Goal: Information Seeking & Learning: Learn about a topic

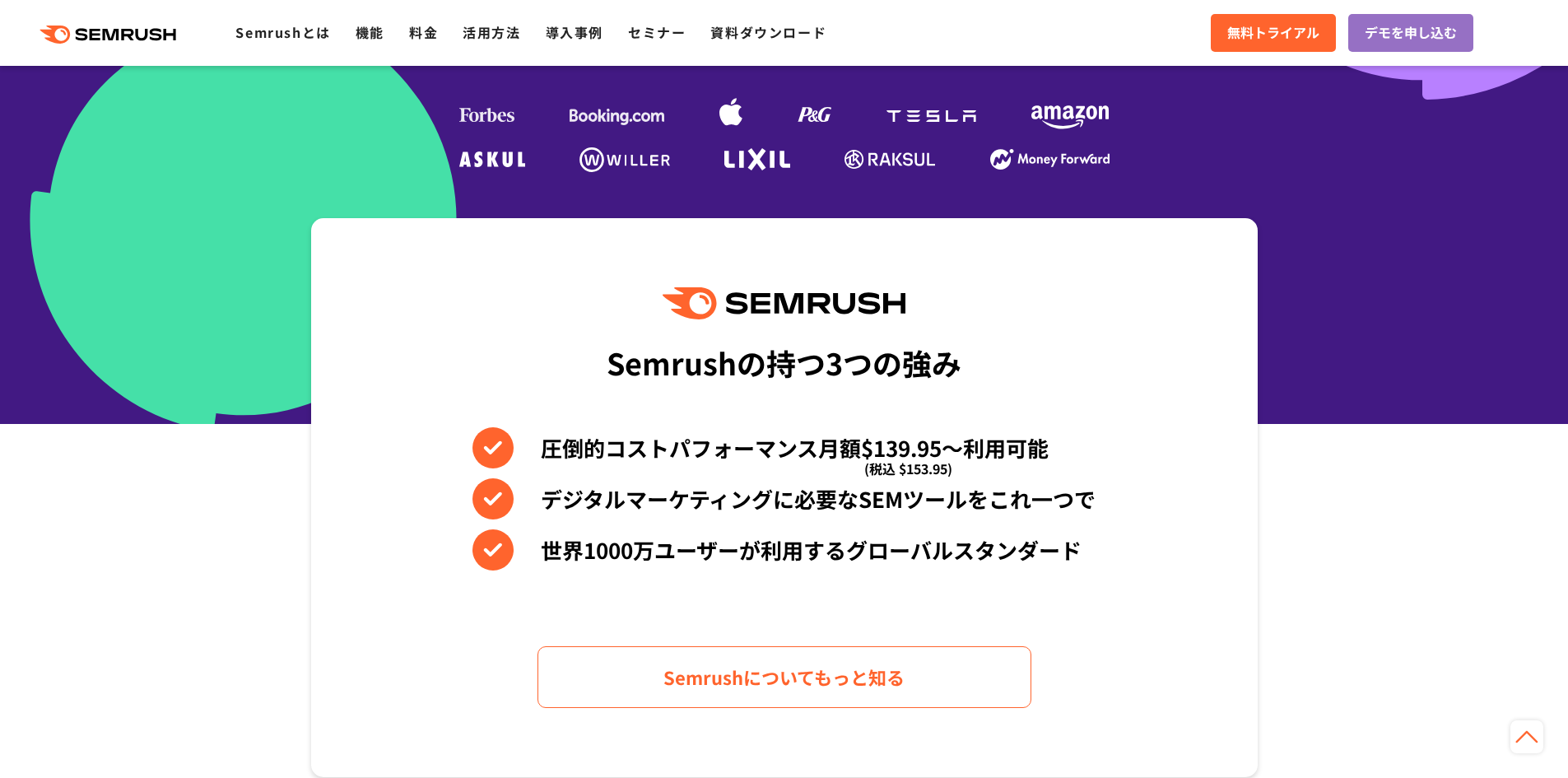
scroll to position [576, 0]
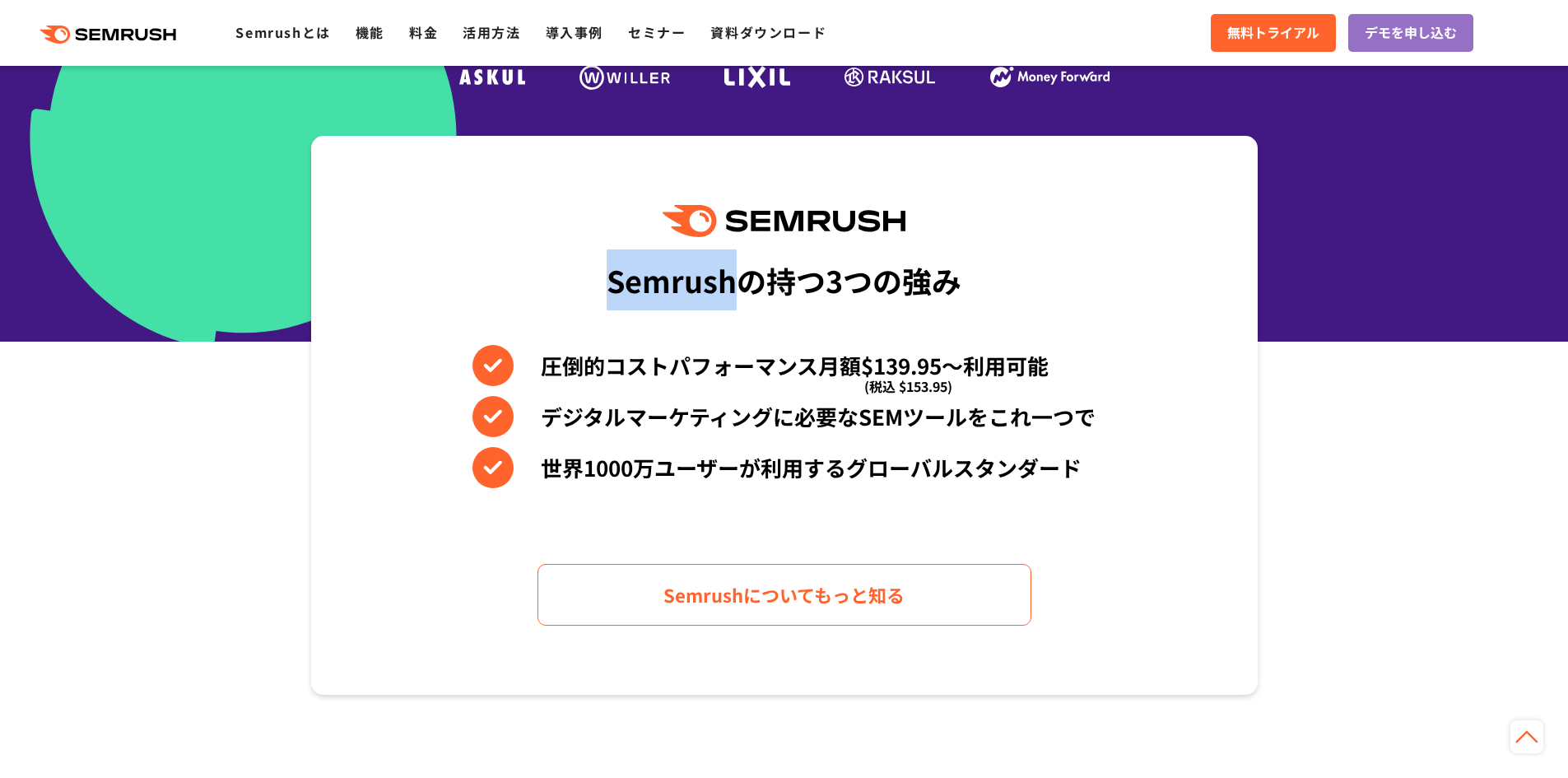
drag, startPoint x: 599, startPoint y: 293, endPoint x: 740, endPoint y: 288, distance: 141.1
click at [740, 288] on div "Semrushの持つ3つの強み 圧倒的コストパフォーマンス月額$139.95〜利用可能 (税込 $153.95) デジタルマーケティングに必要なSEMツールを…" at bounding box center [784, 415] width 947 height 559
click at [746, 288] on div "Semrushの持つ3つの強み" at bounding box center [784, 279] width 355 height 61
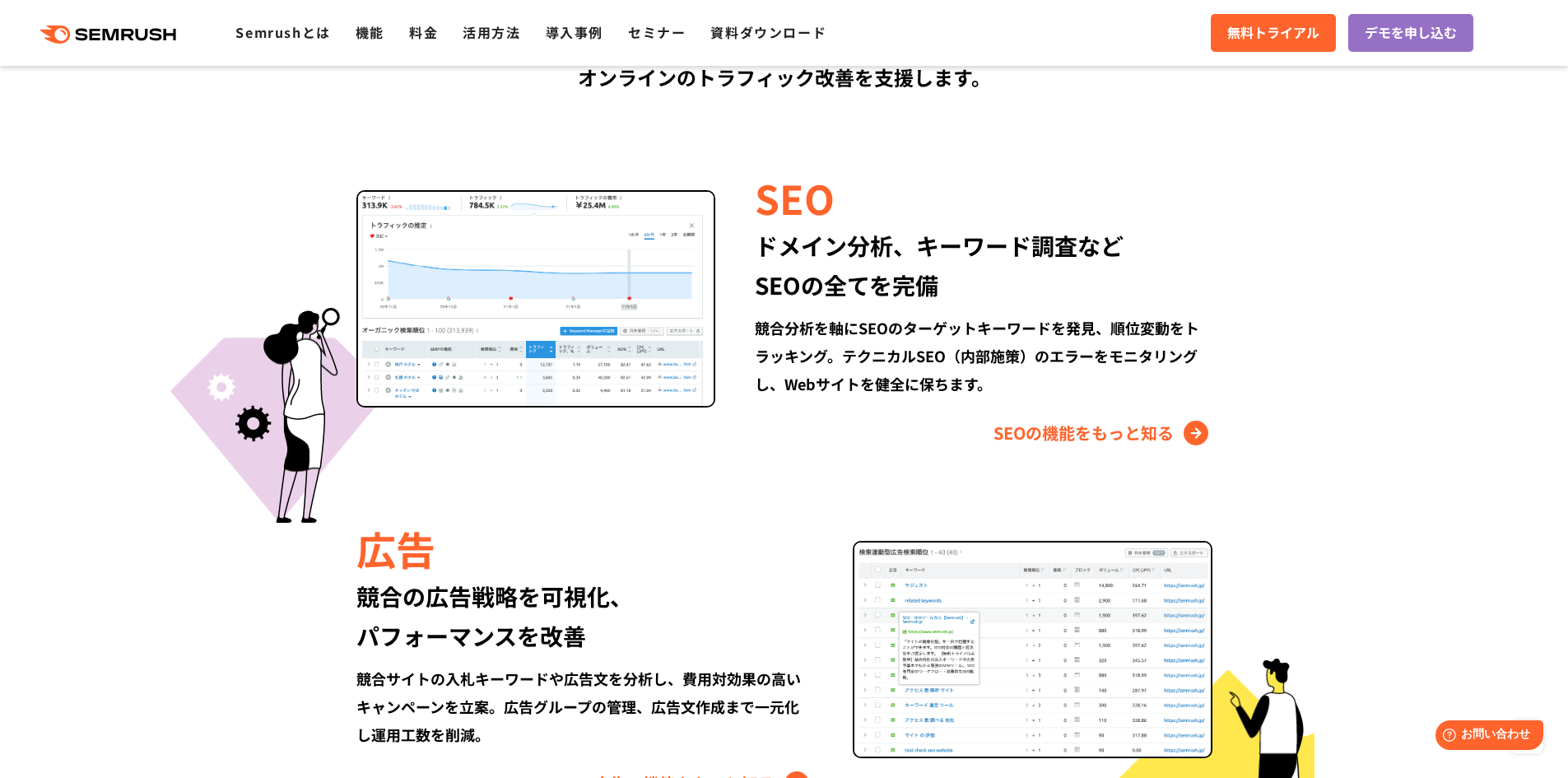
scroll to position [1563, 0]
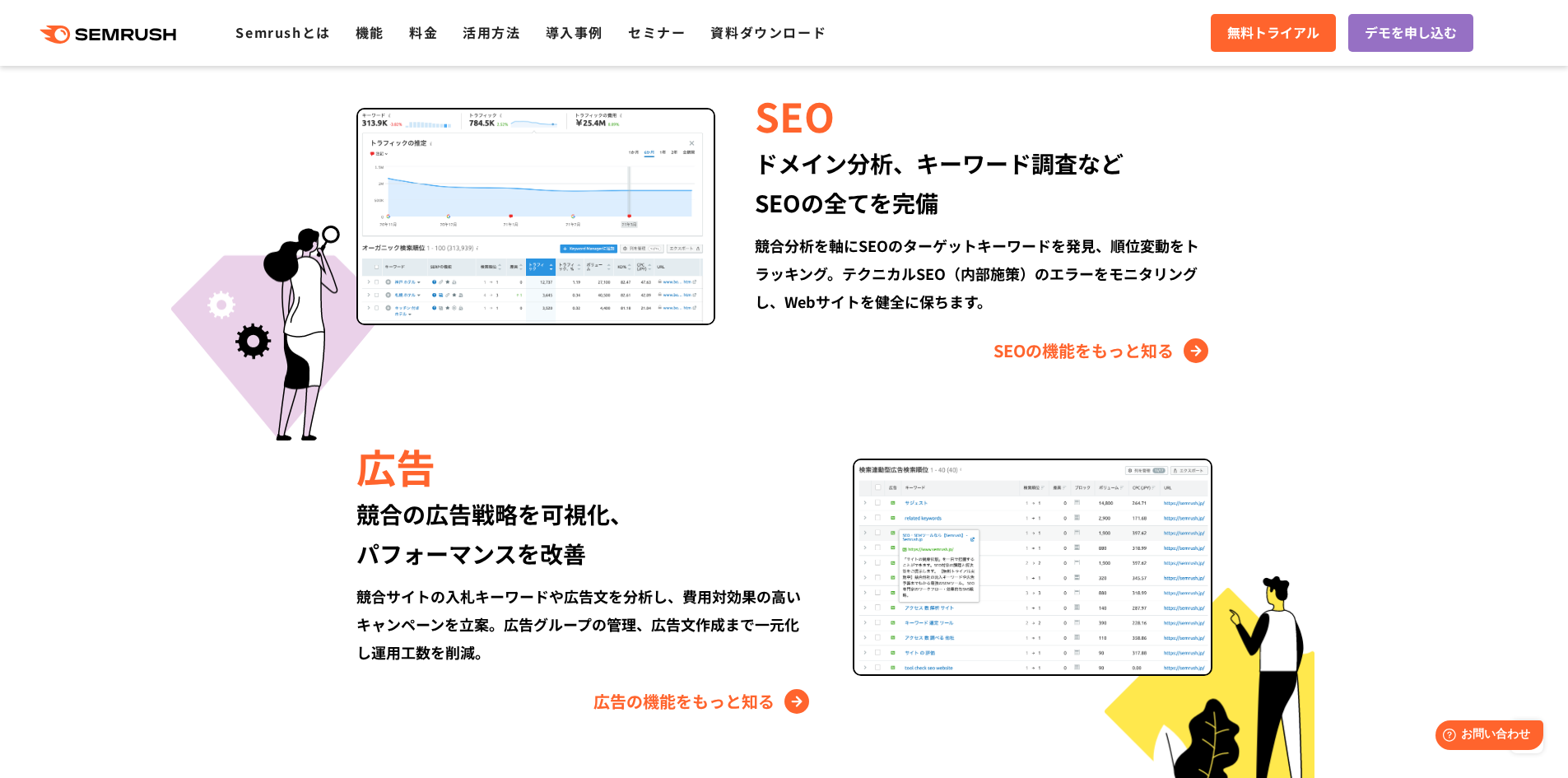
click at [769, 257] on div "競合分析を軸にSEOのターゲットキーワードを発見、順位変動をトラッキング。テクニカルSEO（内部施策）のエラーをモニタリングし、Webサイトを健全に保ちます。" at bounding box center [984, 273] width 457 height 84
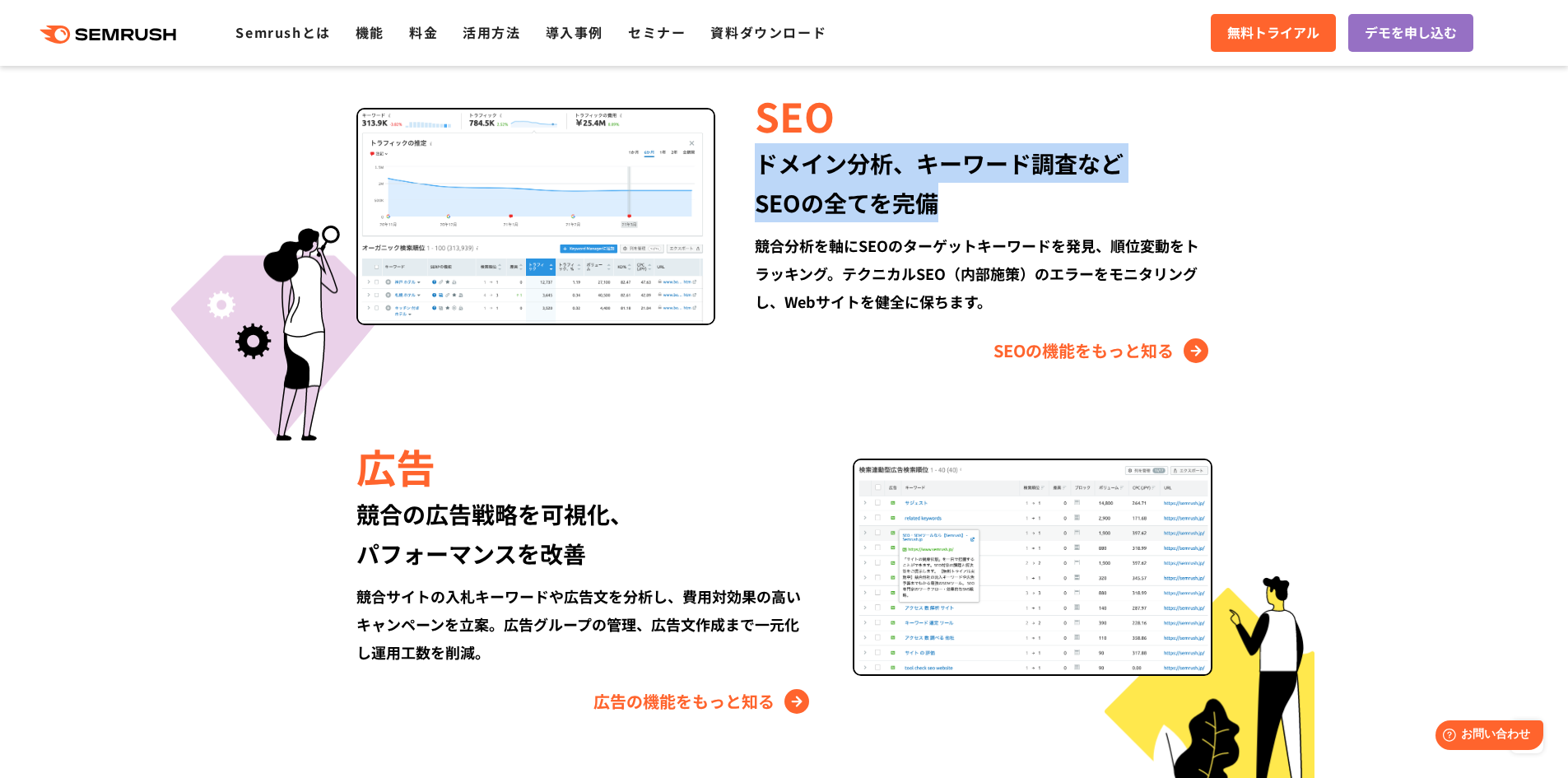
drag, startPoint x: 756, startPoint y: 163, endPoint x: 1189, endPoint y: 200, distance: 434.6
click at [1189, 200] on div "ドメイン分析、キーワード調査など SEOの全てを完備" at bounding box center [984, 182] width 457 height 79
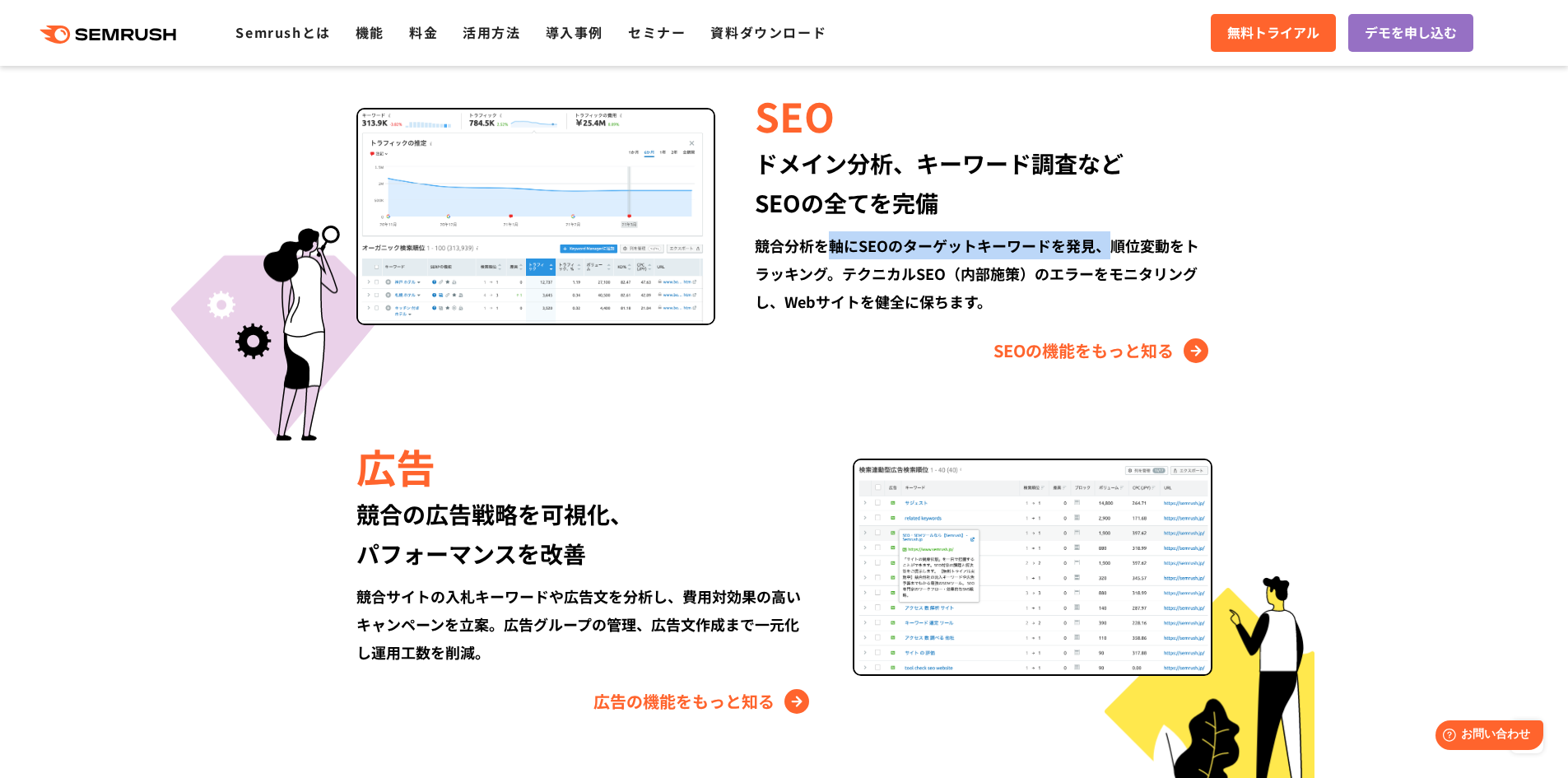
drag, startPoint x: 825, startPoint y: 244, endPoint x: 1112, endPoint y: 251, distance: 287.1
click at [1112, 251] on div "競合分析を軸にSEOのターゲットキーワードを発見、順位変動をトラッキング。テクニカルSEO（内部施策）のエラーをモニタリングし、Webサイトを健全に保ちます。" at bounding box center [984, 273] width 457 height 84
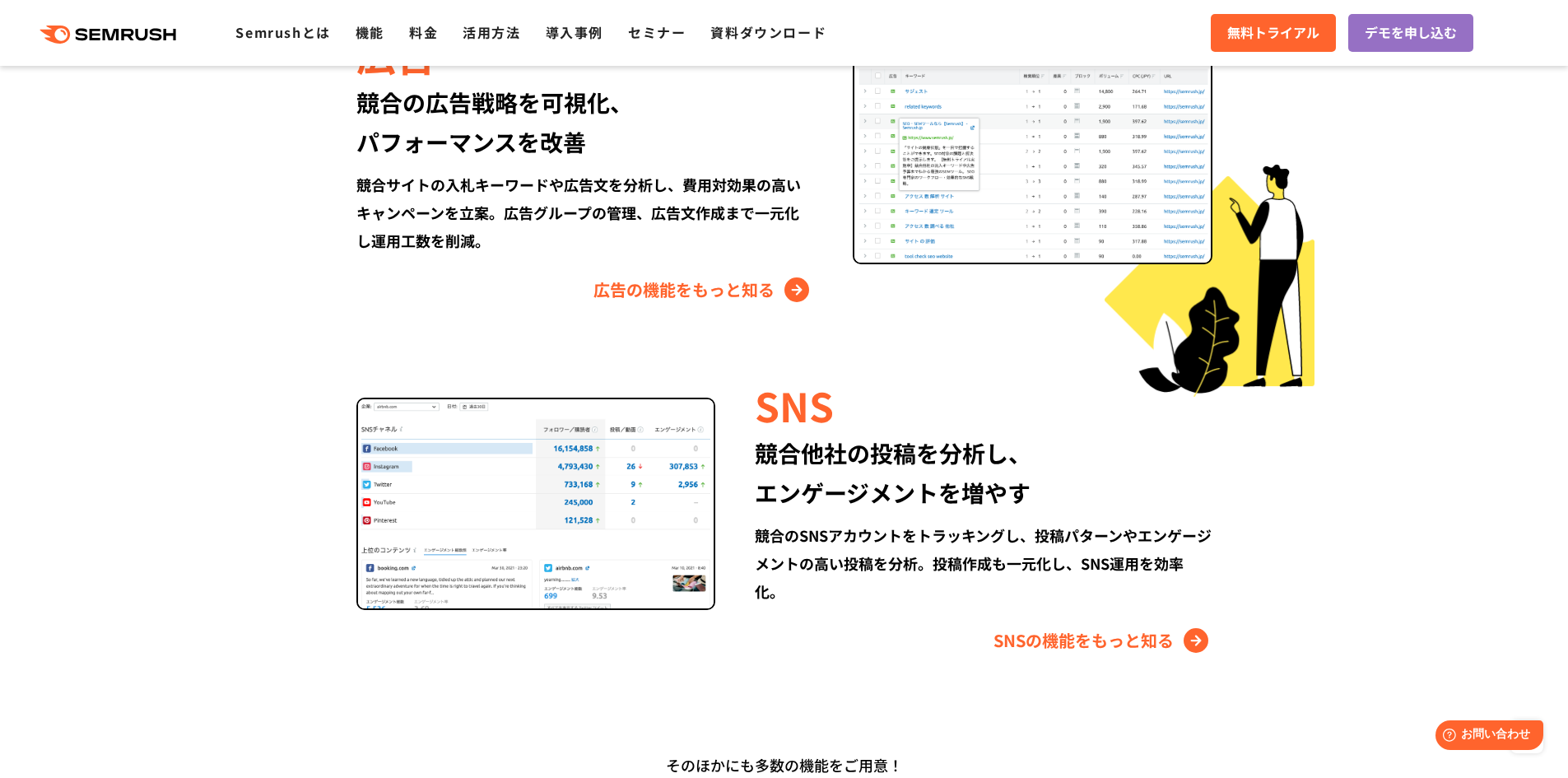
scroll to position [2057, 0]
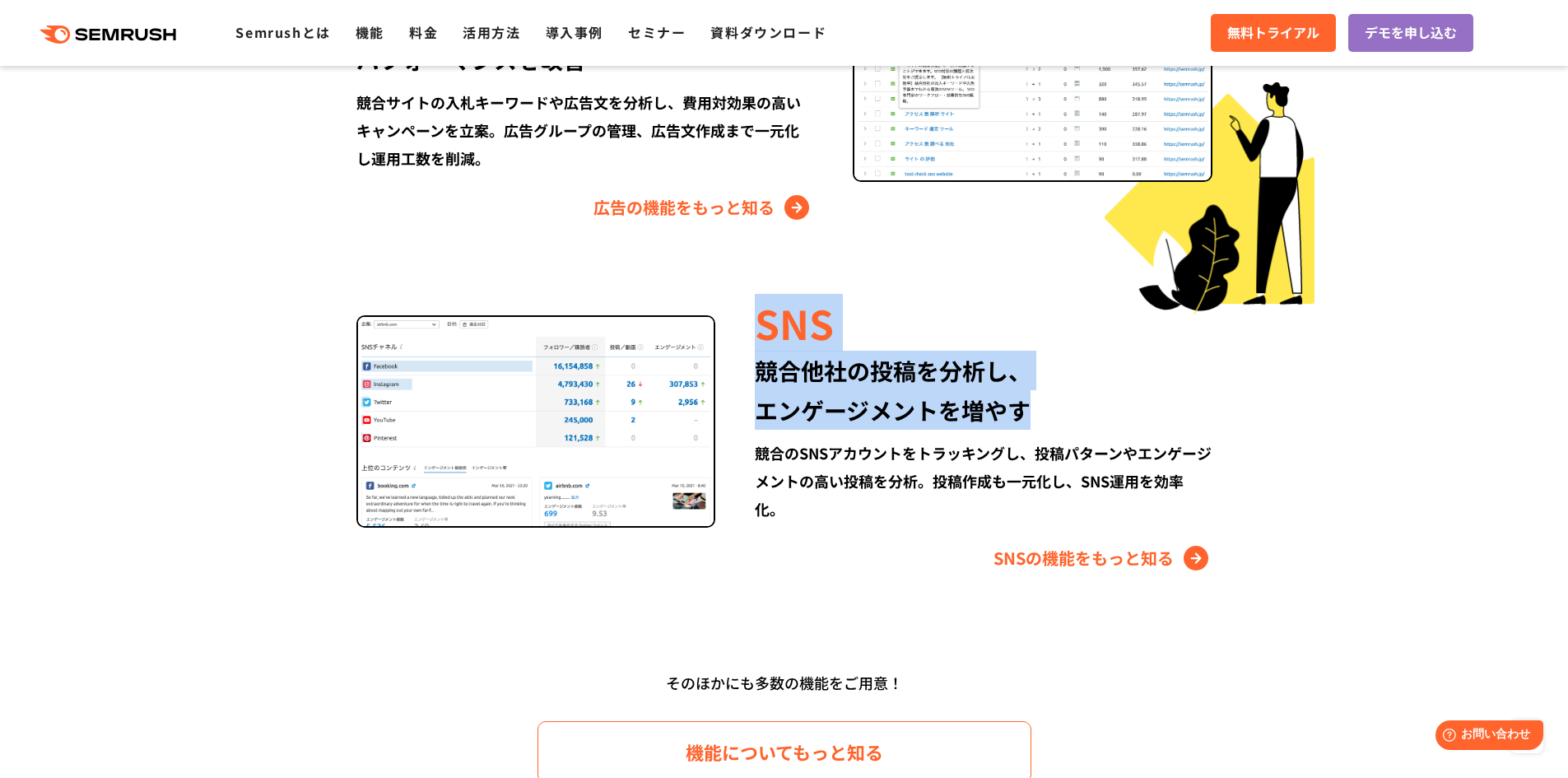
drag, startPoint x: 757, startPoint y: 324, endPoint x: 1031, endPoint y: 419, distance: 290.0
click at [1031, 419] on div "SNS 競合他社の投稿を分析し、 エンゲージメントを増やす 競合のSNSアカウントをトラッキングし、投稿パターンやエンゲージメントの高い投稿を分析。投稿作成も…" at bounding box center [964, 432] width 496 height 277
click at [1031, 419] on div "競合他社の投稿を分析し、 エンゲージメントを増やす" at bounding box center [984, 389] width 457 height 79
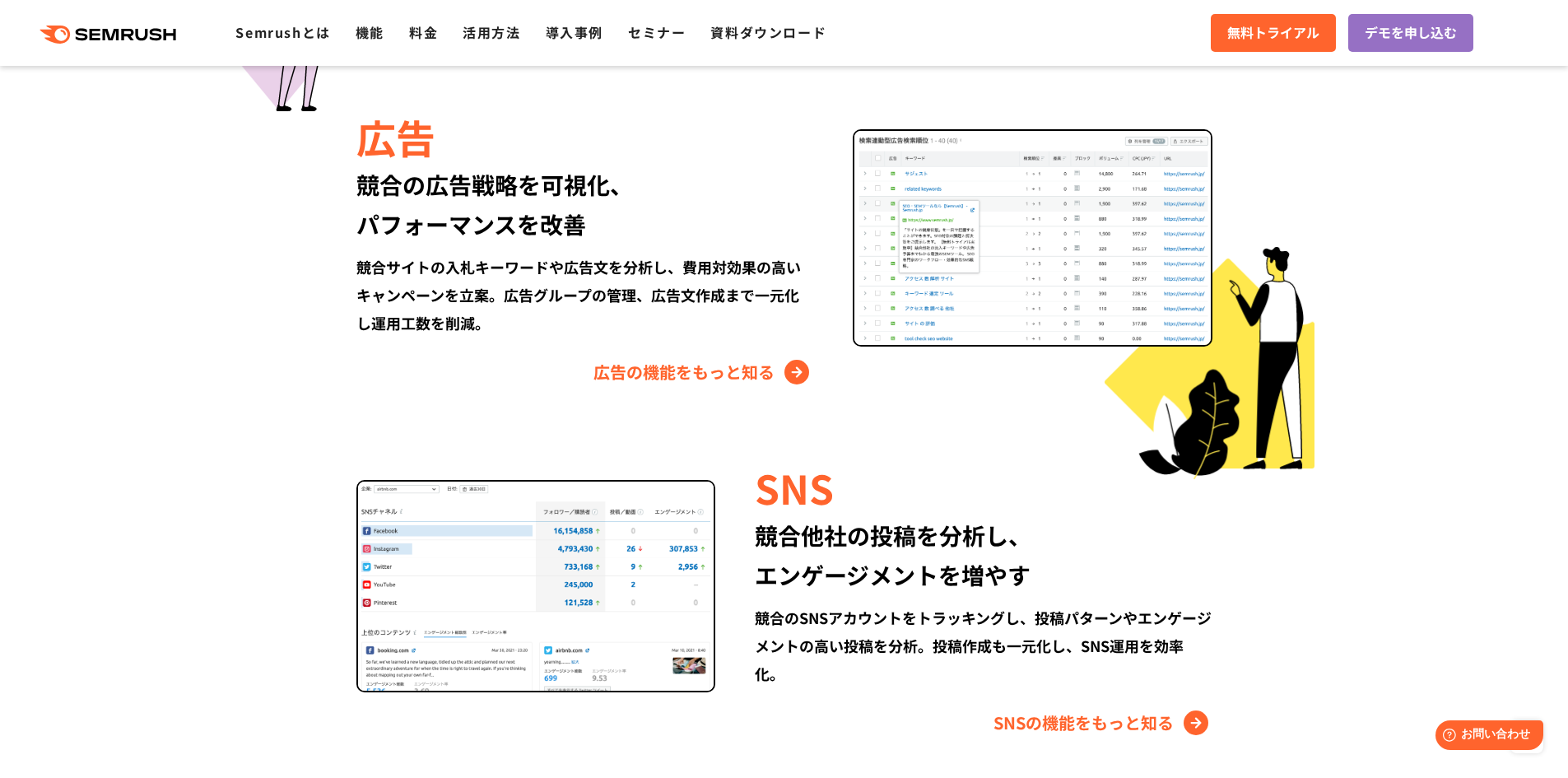
scroll to position [1810, 0]
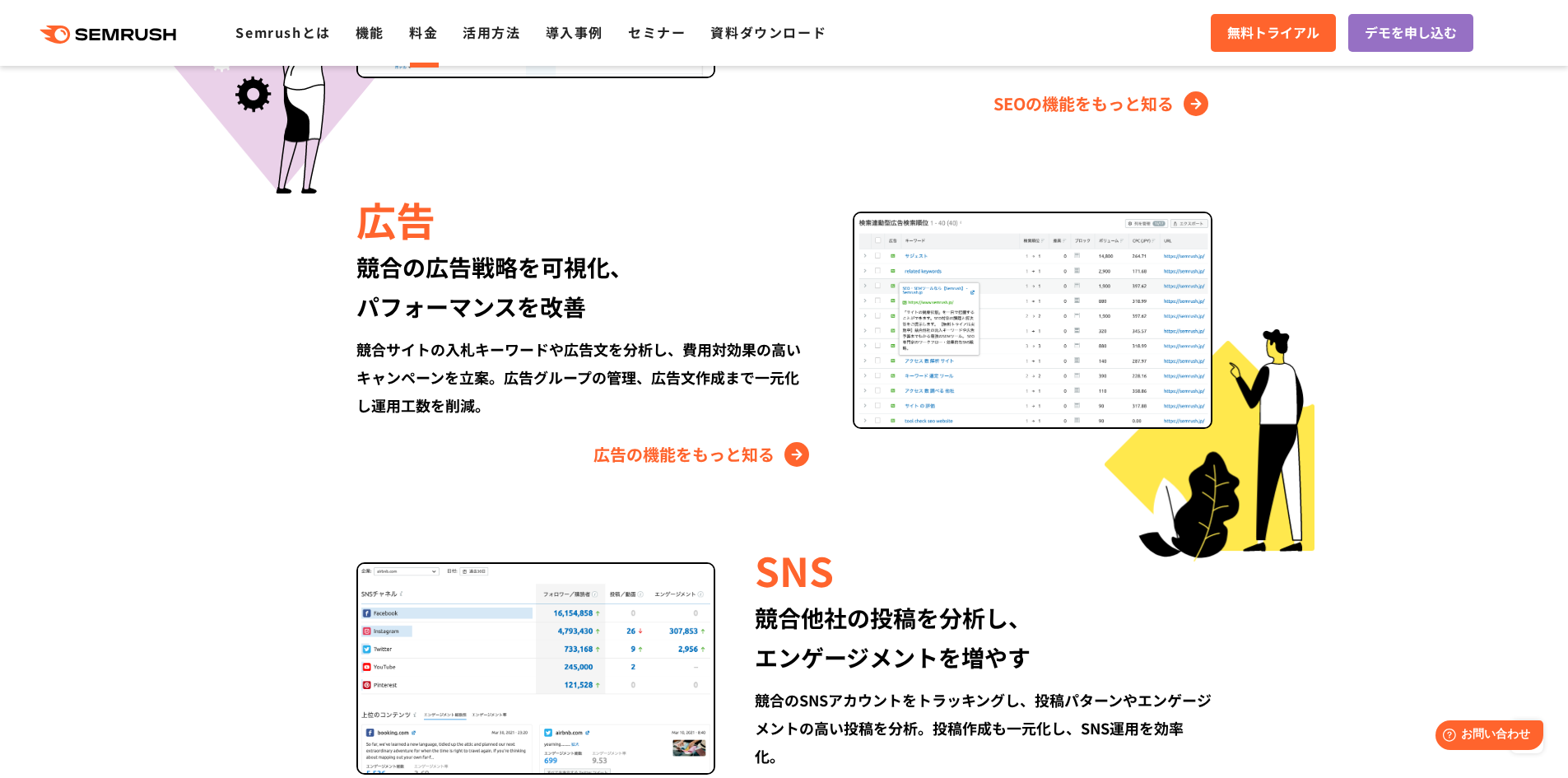
click at [423, 39] on link "料金" at bounding box center [423, 31] width 29 height 19
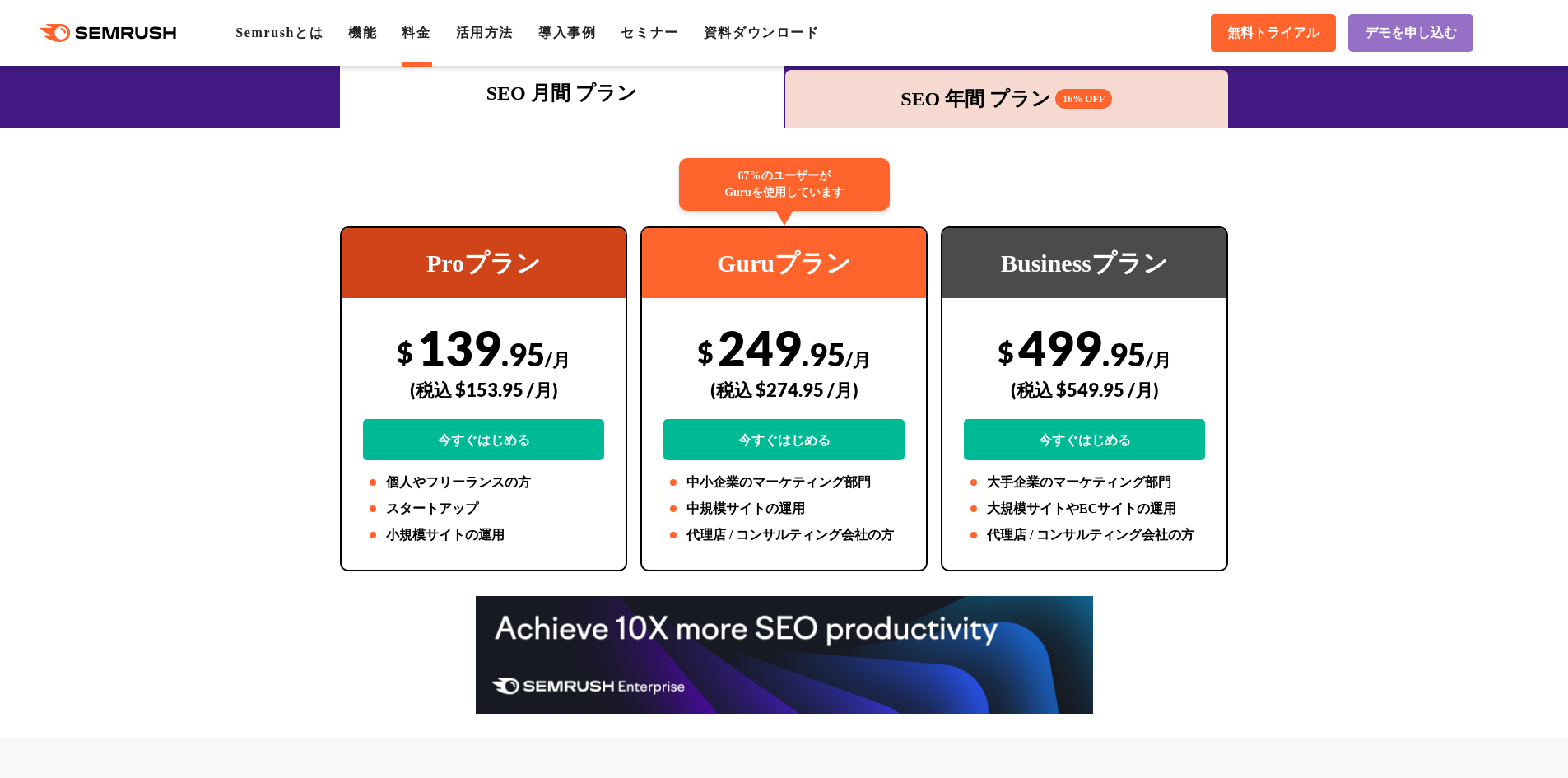
scroll to position [165, 0]
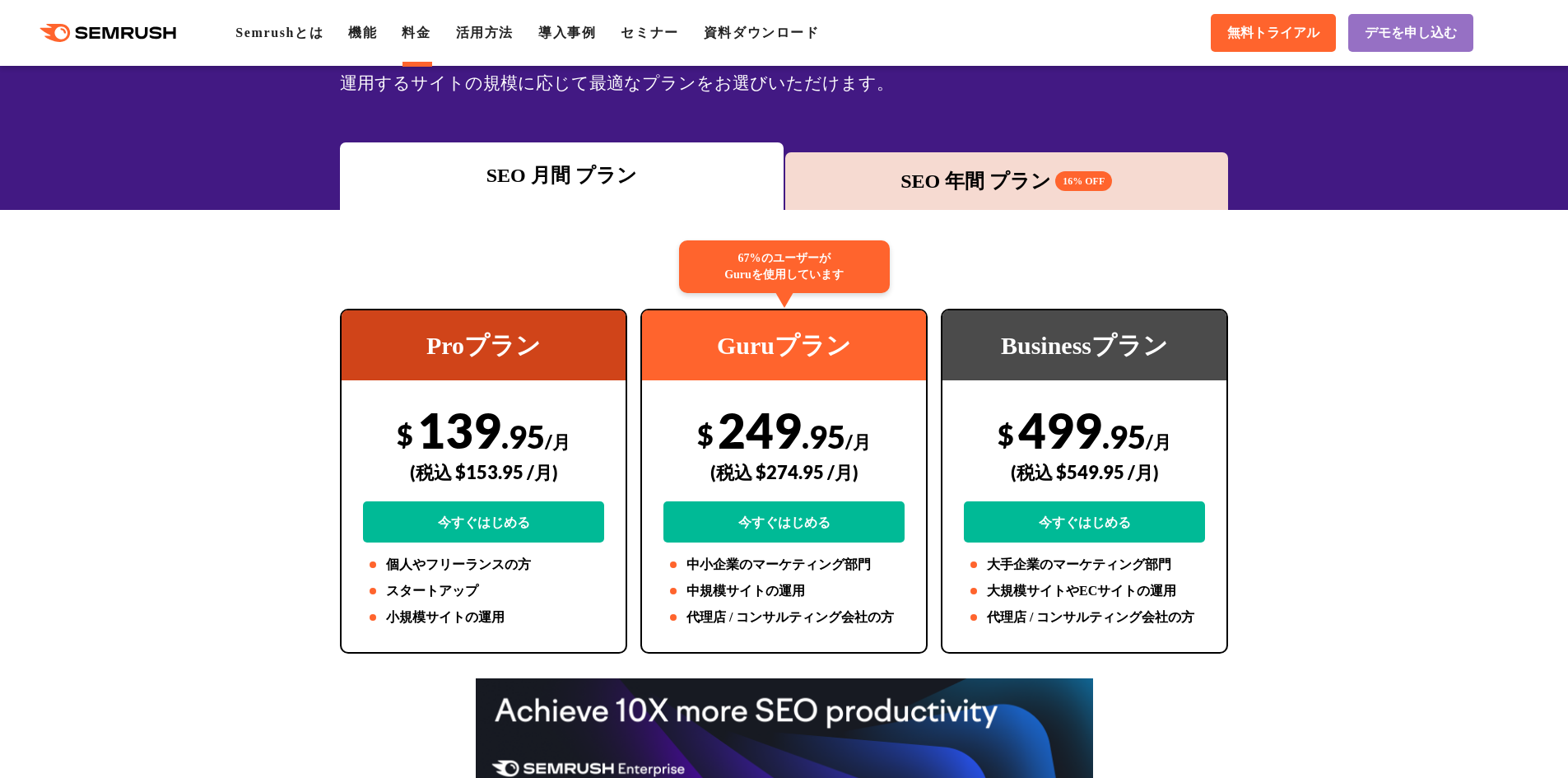
click at [925, 161] on div "SEO 年間 プラン 16% OFF" at bounding box center [1007, 181] width 443 height 57
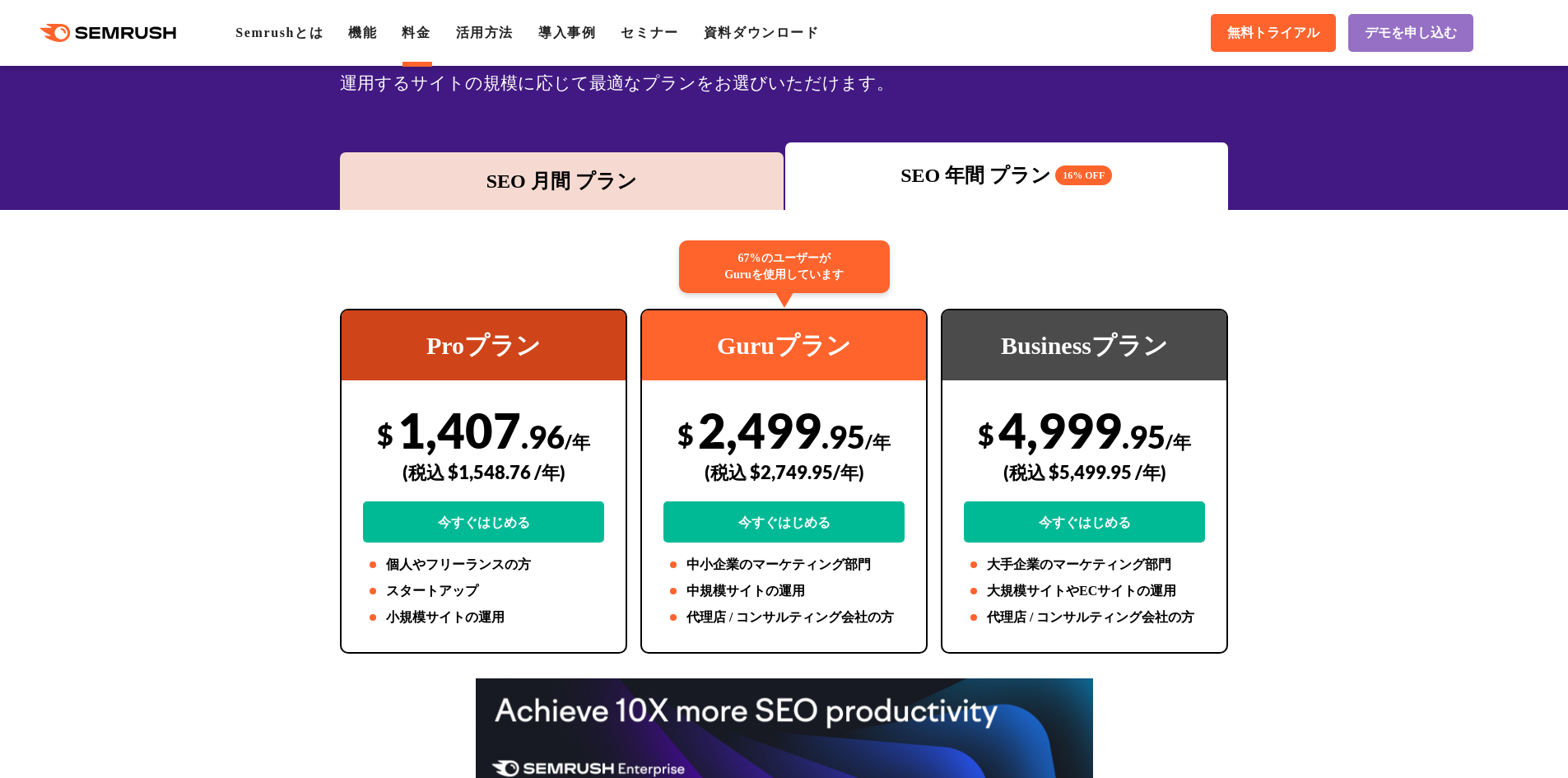
click at [633, 186] on div "SEO 月間 プラン" at bounding box center [562, 181] width 428 height 30
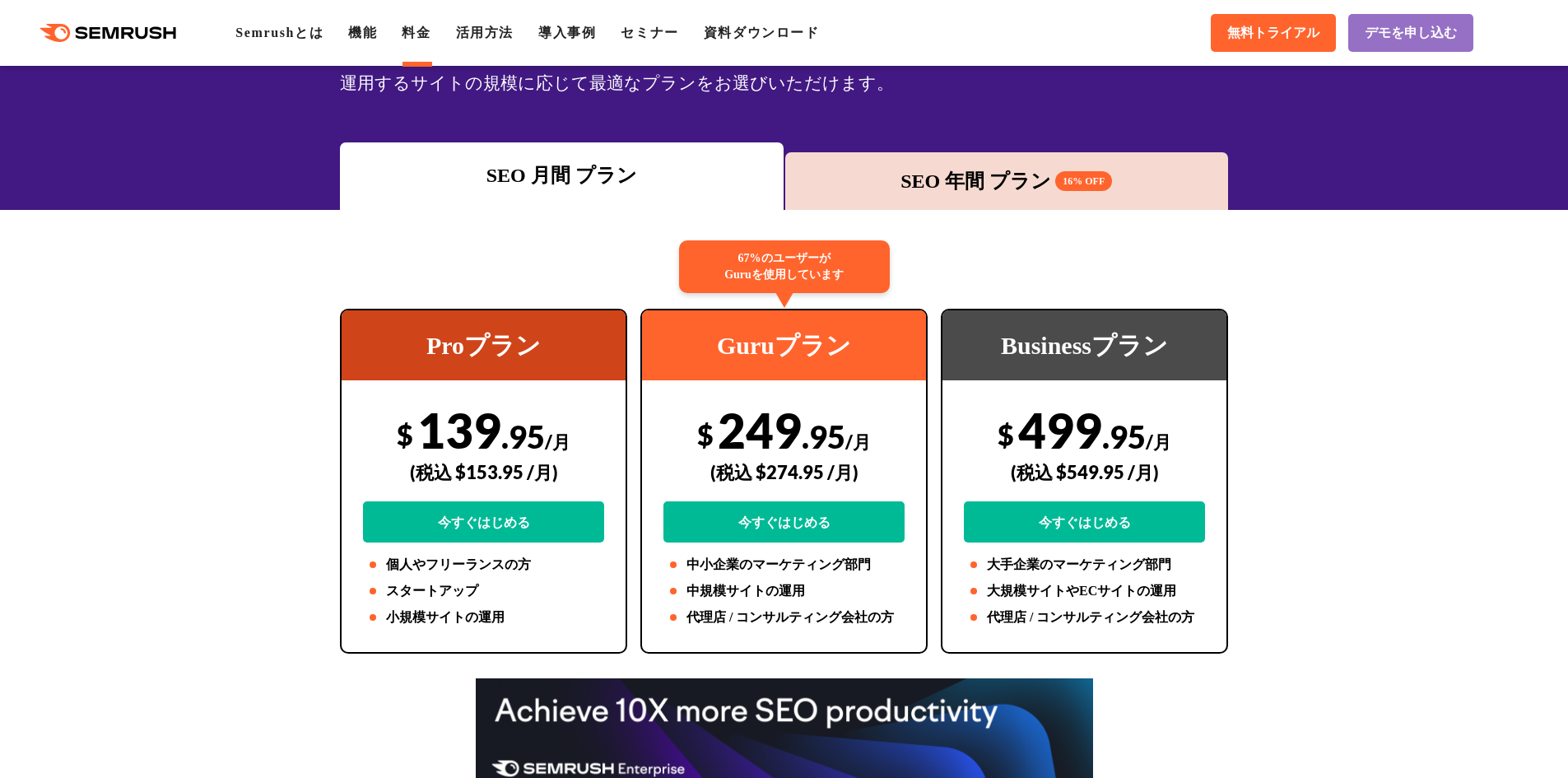
click at [942, 154] on div "SEO 年間 プラン 16% OFF" at bounding box center [1007, 181] width 443 height 57
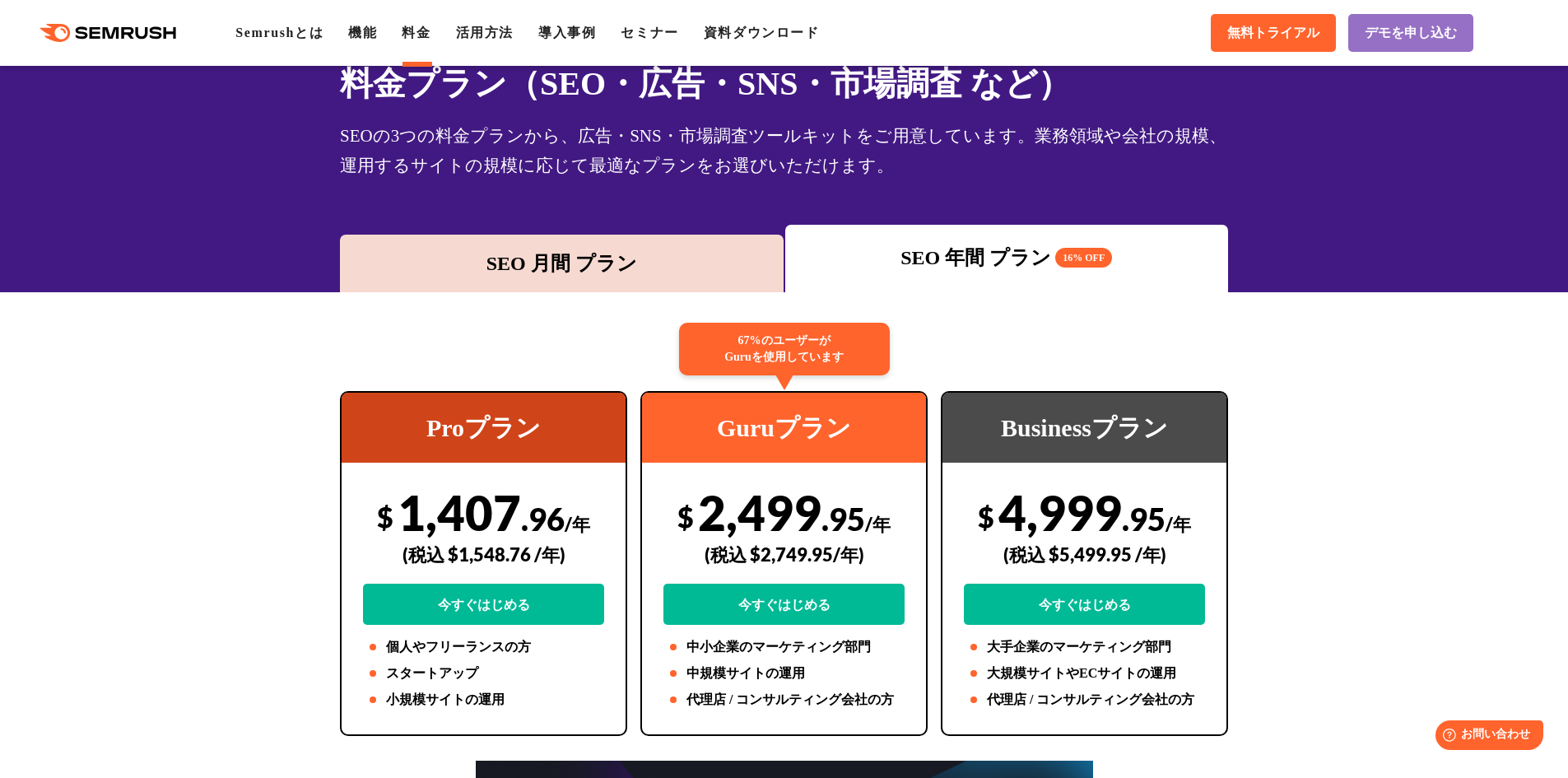
scroll to position [0, 0]
